Goal: Information Seeking & Learning: Check status

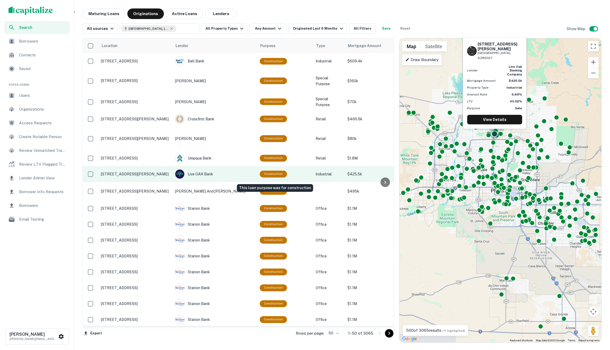
scroll to position [97, 0]
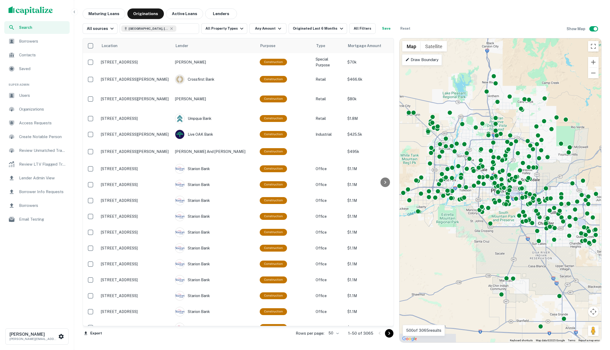
click at [380, 185] on div at bounding box center [385, 182] width 11 height 288
click at [383, 183] on icon at bounding box center [385, 182] width 6 height 6
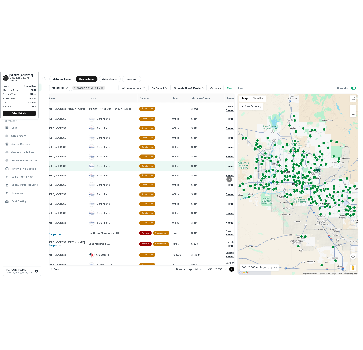
scroll to position [186, 0]
